Goal: Information Seeking & Learning: Check status

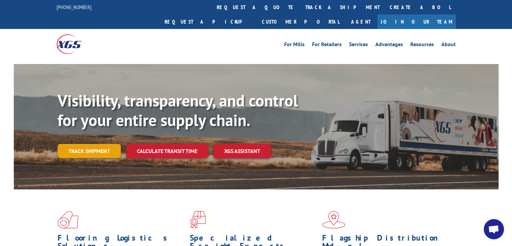
click at [104, 144] on link "Track shipment" at bounding box center [89, 151] width 63 height 14
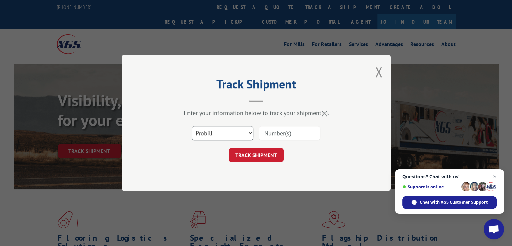
click at [231, 128] on select "Select category... Probill BOL PO" at bounding box center [223, 133] width 62 height 14
select select "bol"
click at [192, 126] on select "Select category... Probill BOL PO" at bounding box center [223, 133] width 62 height 14
click at [266, 131] on input at bounding box center [290, 133] width 62 height 14
type input "7047651"
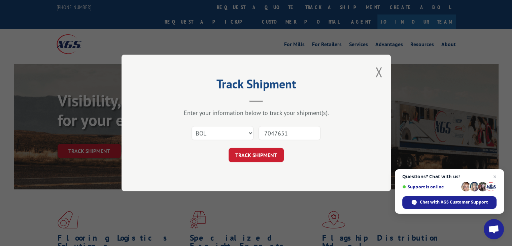
click button "TRACK SHIPMENT" at bounding box center [256, 155] width 55 height 14
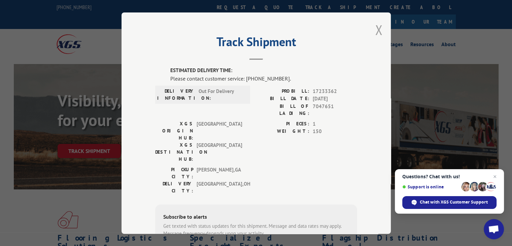
click at [375, 30] on button "Close modal" at bounding box center [378, 30] width 7 height 18
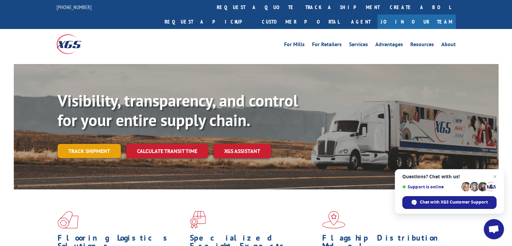
click at [86, 144] on link "Track shipment" at bounding box center [89, 151] width 63 height 14
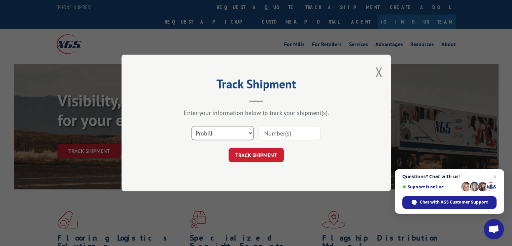
click at [226, 135] on select "Select category... Probill BOL PO" at bounding box center [223, 133] width 62 height 14
select select "bol"
click at [192, 126] on select "Select category... Probill BOL PO" at bounding box center [223, 133] width 62 height 14
click at [274, 135] on input at bounding box center [290, 133] width 62 height 14
type input "7046669"
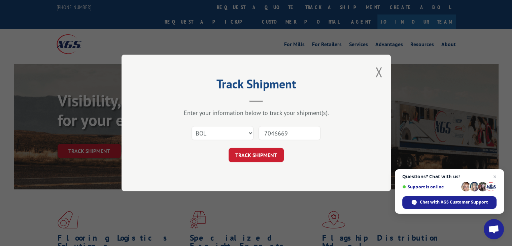
click button "TRACK SHIPMENT" at bounding box center [256, 155] width 55 height 14
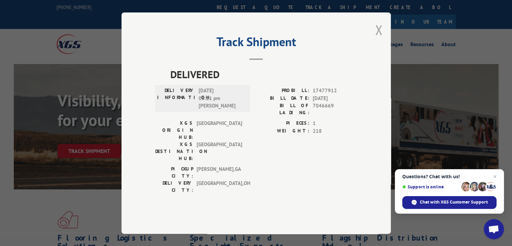
click at [376, 39] on button "Close modal" at bounding box center [378, 30] width 7 height 18
